Goal: Task Accomplishment & Management: Manage account settings

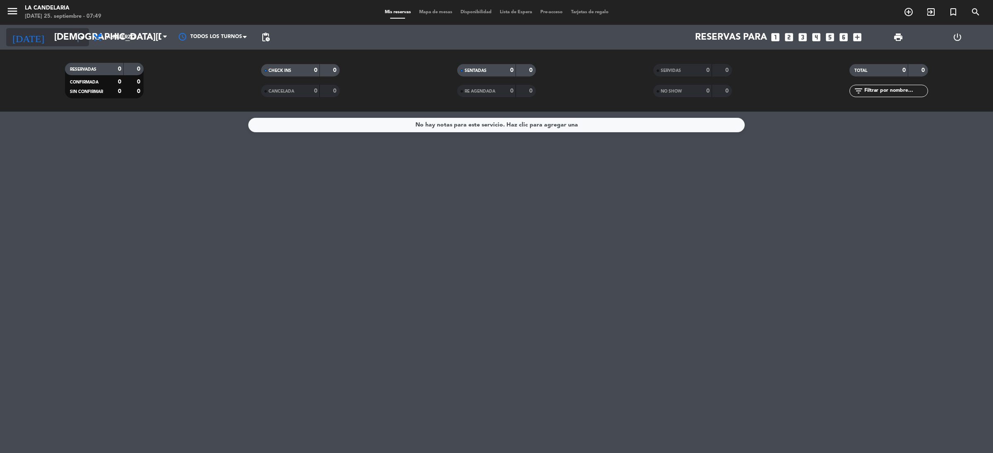
click at [77, 33] on icon "arrow_drop_down" at bounding box center [82, 37] width 10 height 10
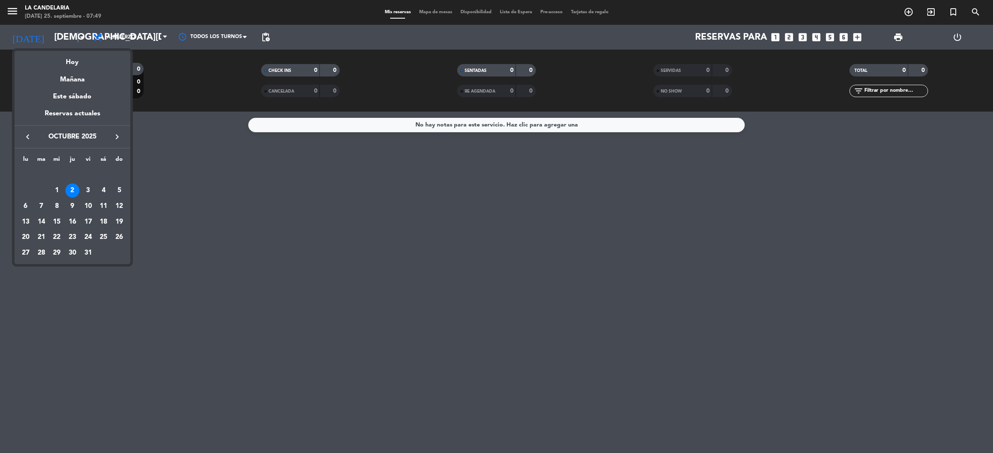
click at [27, 132] on button "keyboard_arrow_left" at bounding box center [27, 137] width 15 height 11
click at [72, 236] on div "25" at bounding box center [72, 237] width 14 height 14
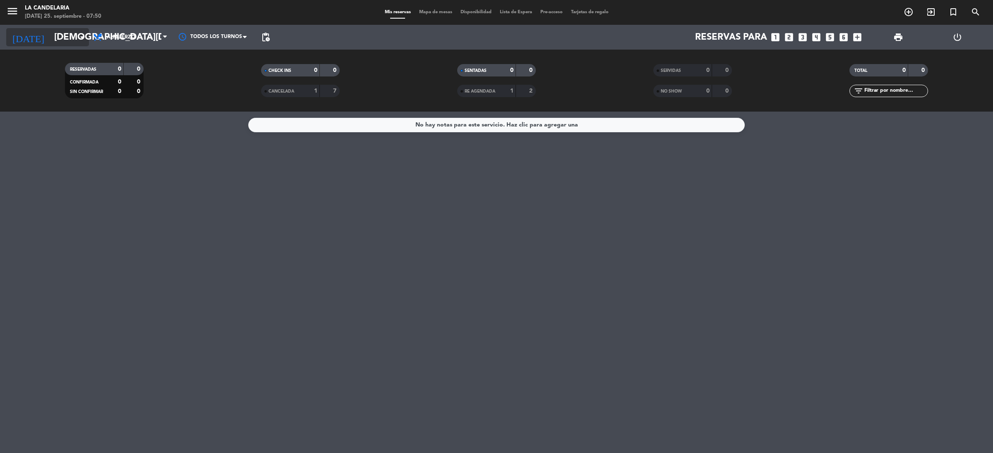
click at [81, 36] on icon "arrow_drop_down" at bounding box center [82, 37] width 10 height 10
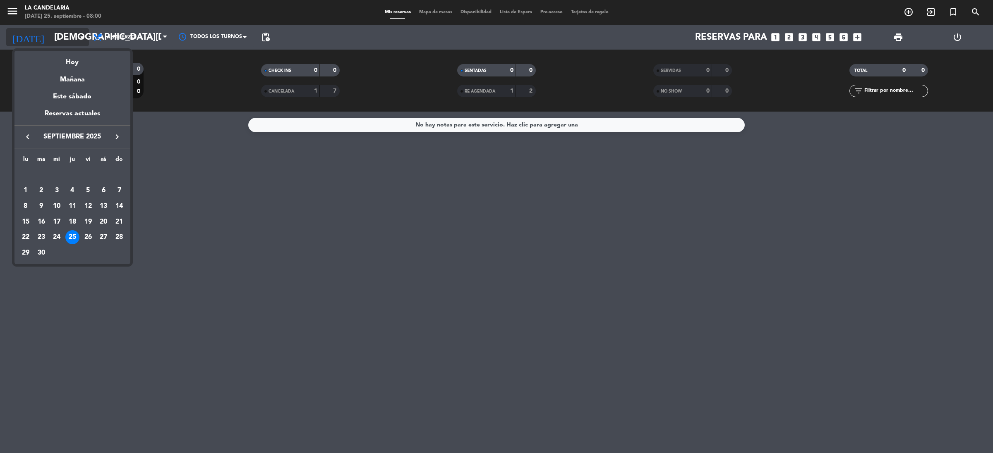
click at [69, 39] on div at bounding box center [496, 226] width 993 height 453
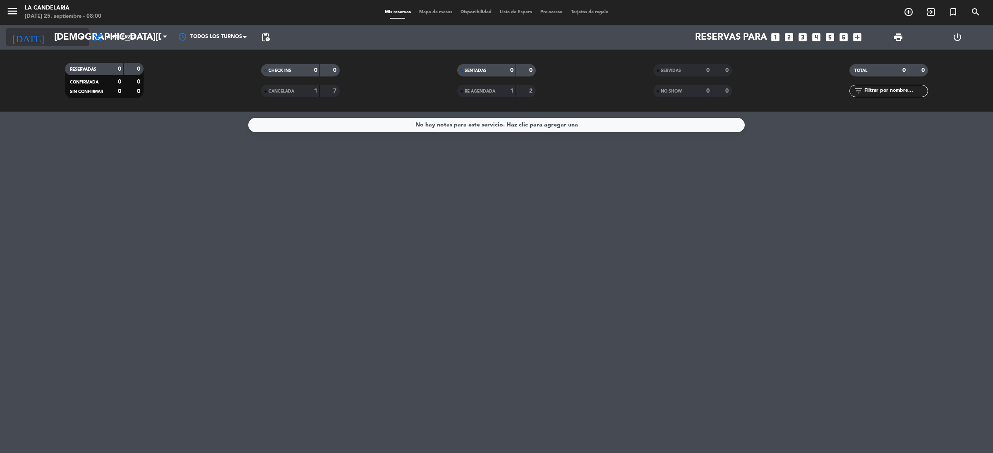
click at [69, 36] on input "[DEMOGRAPHIC_DATA][DATE]" at bounding box center [107, 37] width 115 height 19
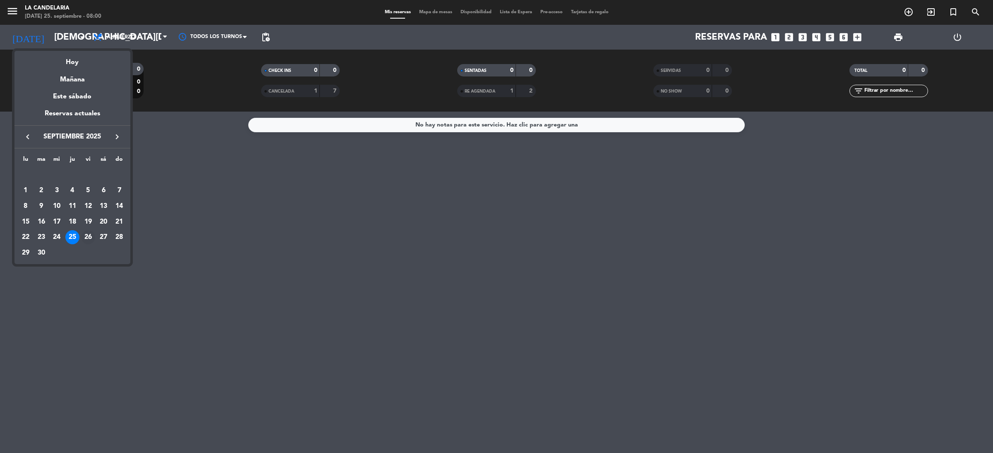
click at [85, 237] on div "26" at bounding box center [88, 237] width 14 height 14
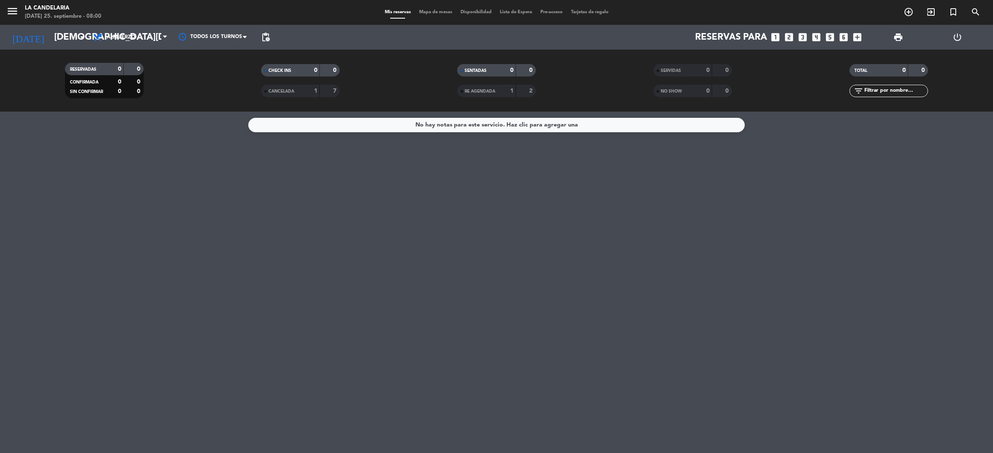
type input "[DATE]"
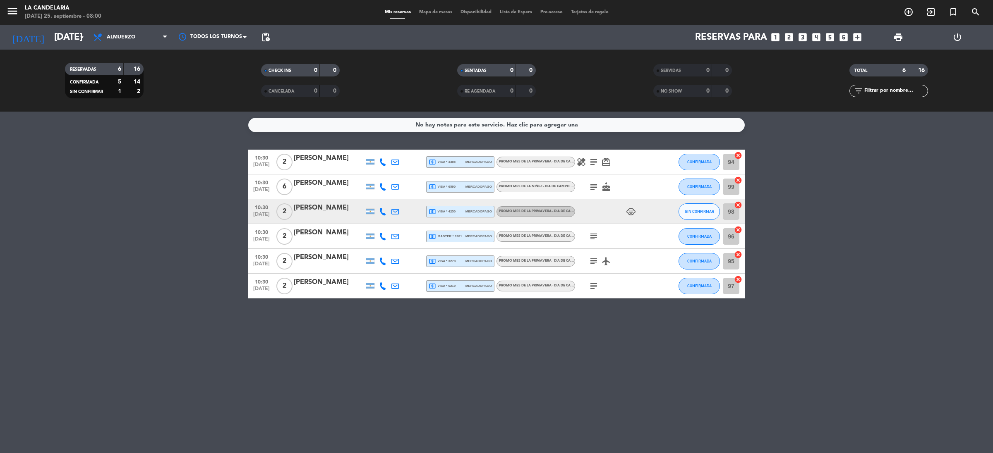
click at [342, 206] on div "[PERSON_NAME]" at bounding box center [329, 208] width 70 height 11
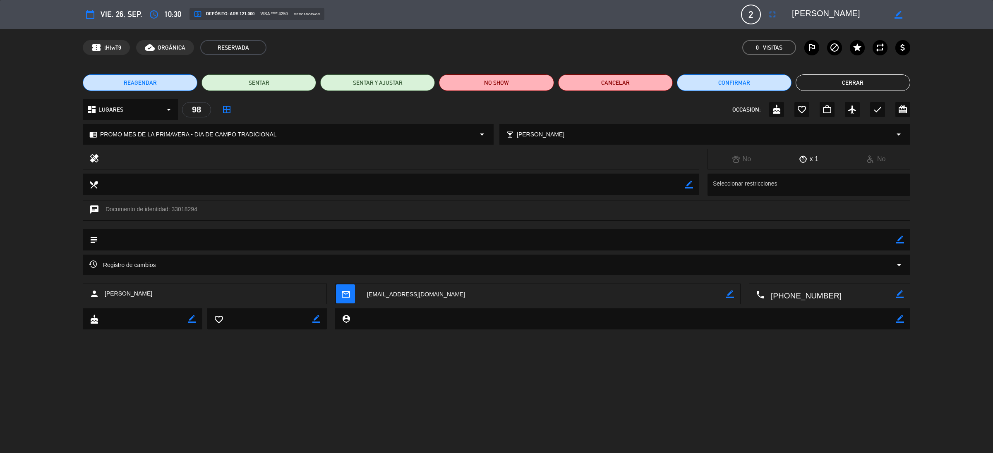
click at [807, 291] on textarea at bounding box center [829, 294] width 131 height 21
click at [805, 295] on textarea at bounding box center [829, 294] width 131 height 21
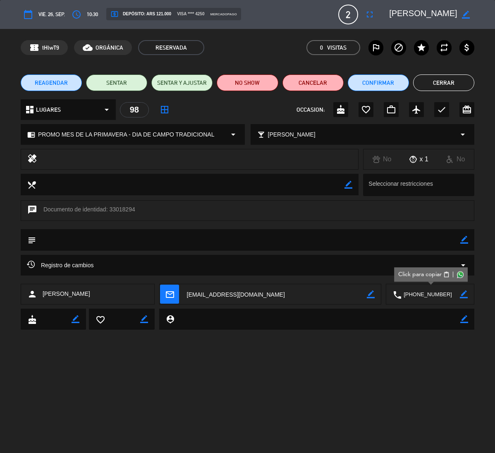
drag, startPoint x: 450, startPoint y: 86, endPoint x: 451, endPoint y: 79, distance: 6.2
click at [450, 82] on button "Cerrar" at bounding box center [443, 82] width 61 height 17
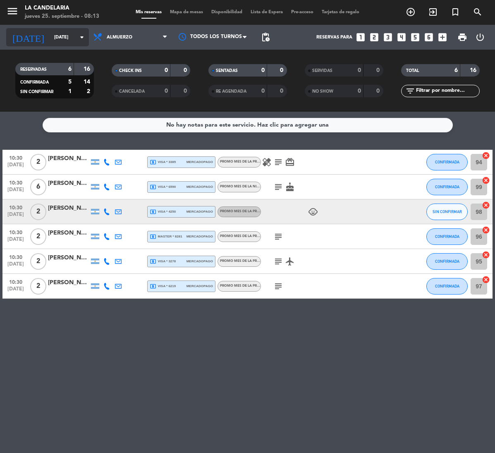
click at [25, 32] on icon "[DATE]" at bounding box center [28, 37] width 44 height 18
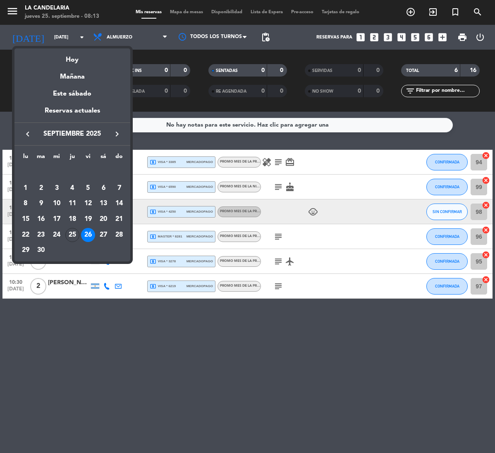
click at [13, 8] on div at bounding box center [247, 226] width 495 height 453
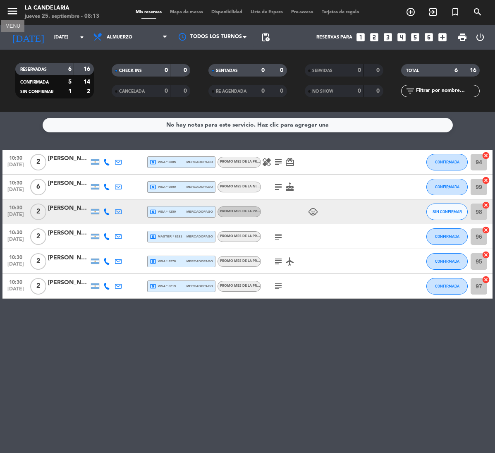
click at [14, 11] on icon "menu" at bounding box center [12, 11] width 12 height 12
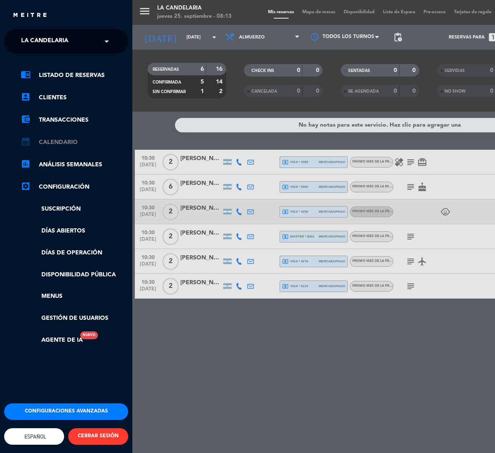
click at [66, 139] on link "calendar_month Calendario" at bounding box center [75, 142] width 108 height 10
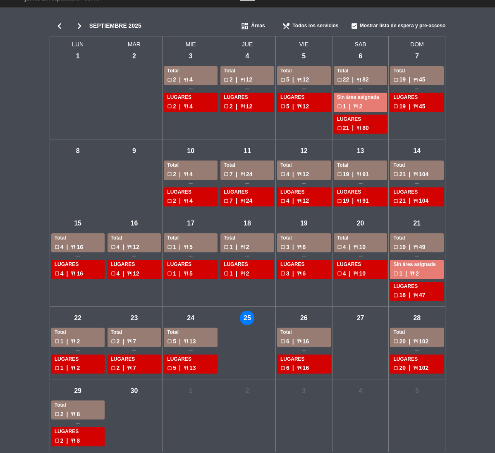
scroll to position [25, 0]
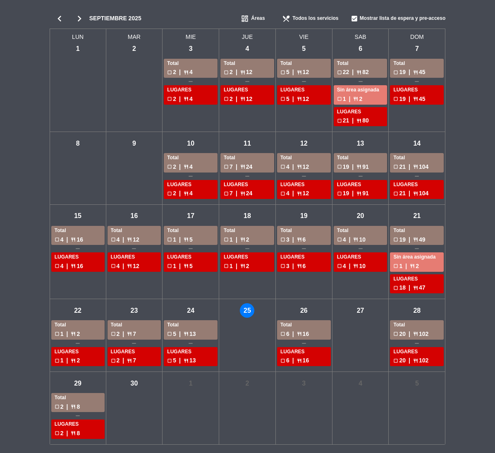
click at [84, 14] on icon "chevron_right" at bounding box center [79, 19] width 20 height 12
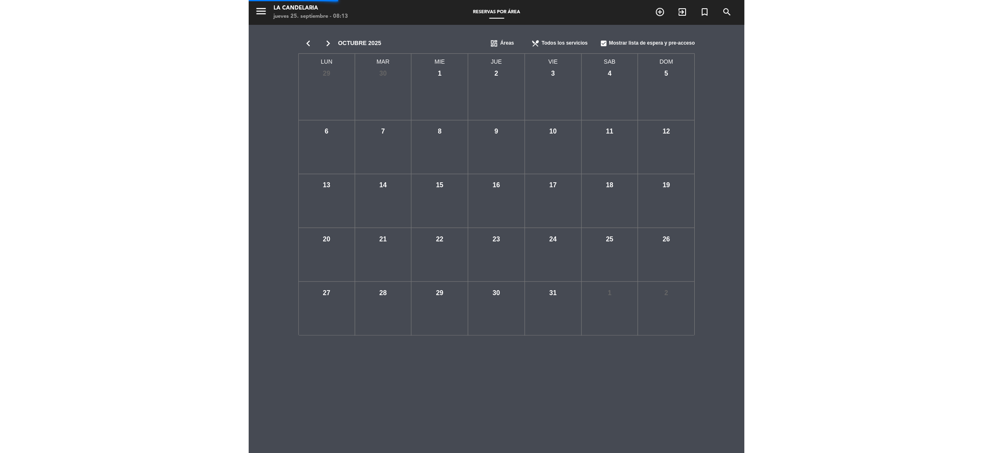
scroll to position [0, 0]
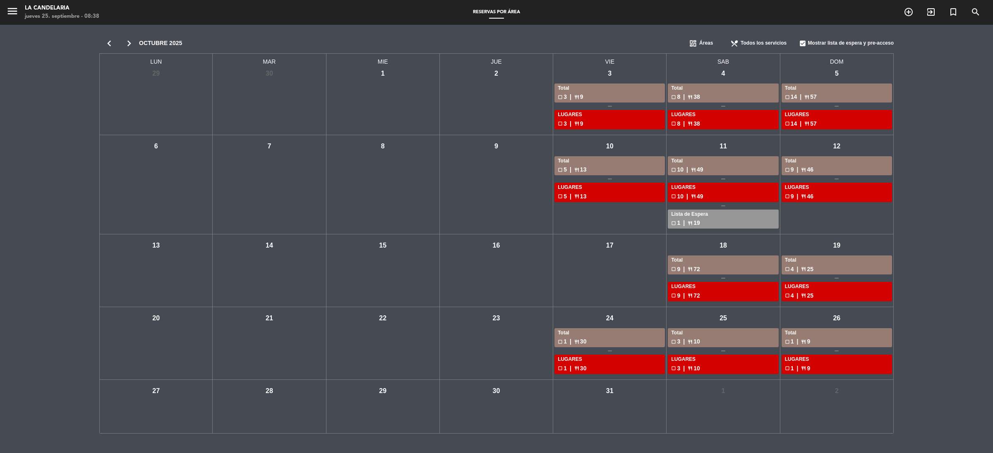
click at [24, 13] on span "menu" at bounding box center [15, 12] width 19 height 19
click at [40, 7] on div "LA CANDELARIA" at bounding box center [62, 8] width 74 height 8
click at [521, 9] on div "Reservas por área" at bounding box center [496, 12] width 55 height 7
